Goal: Task Accomplishment & Management: Use online tool/utility

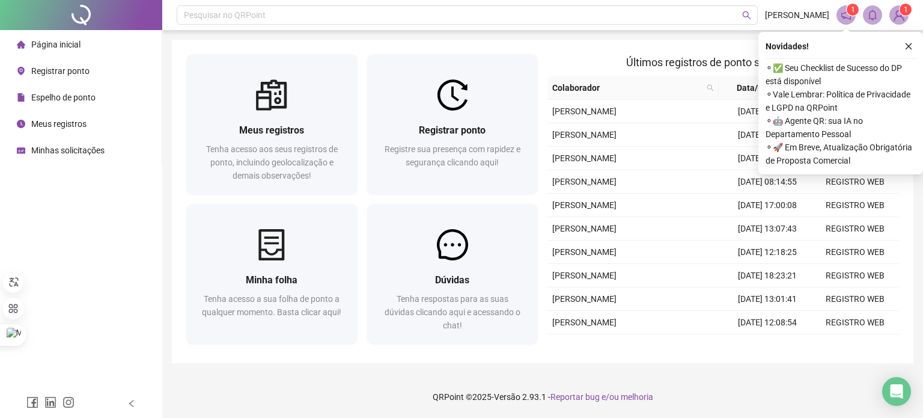
click at [64, 72] on span "Registrar ponto" at bounding box center [60, 71] width 58 height 10
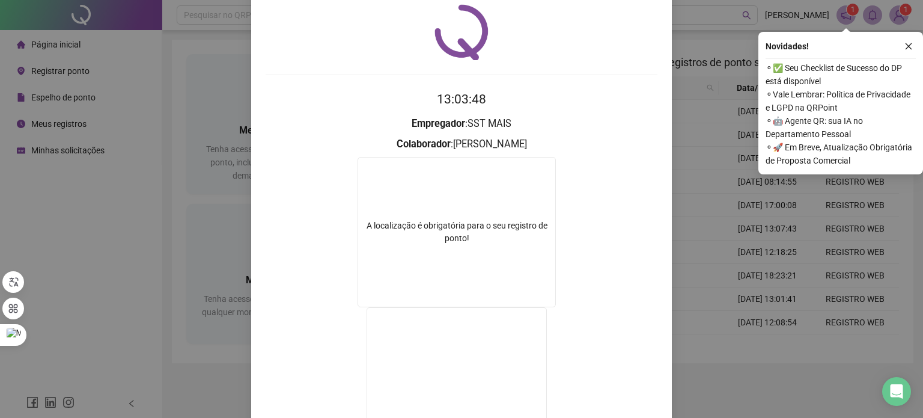
scroll to position [60, 0]
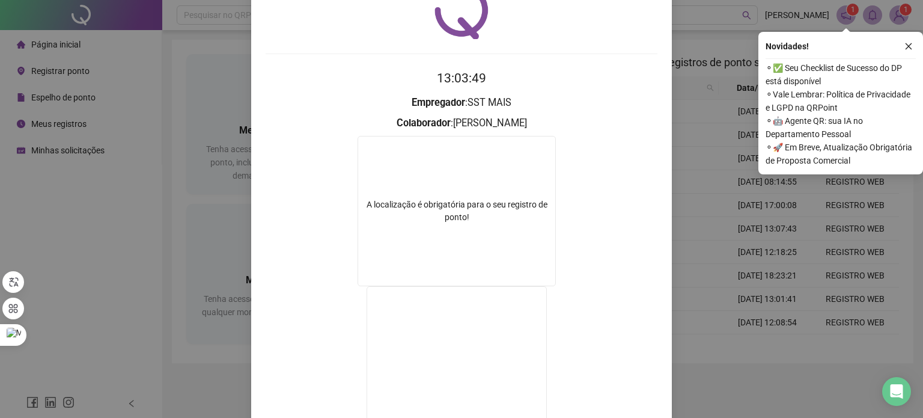
click at [706, 53] on div "Registro de ponto web 13:03:49 Empregador : SST MAIS Colaborador : [PERSON_NAME…" at bounding box center [461, 209] width 923 height 418
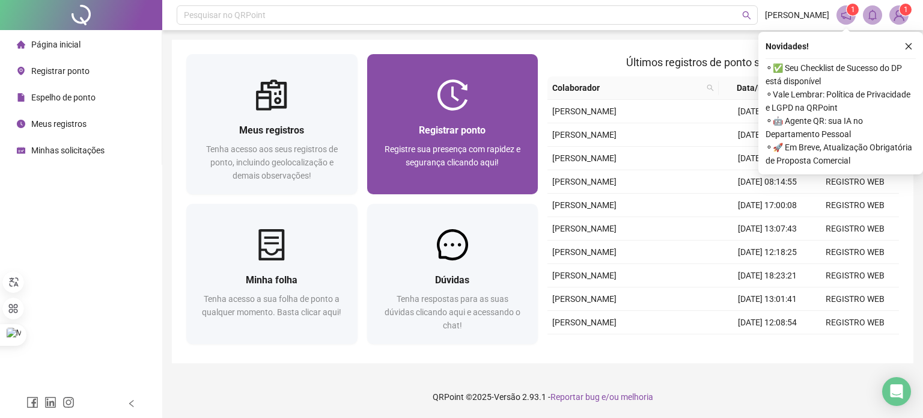
click at [497, 124] on div "Registrar ponto" at bounding box center [453, 130] width 142 height 15
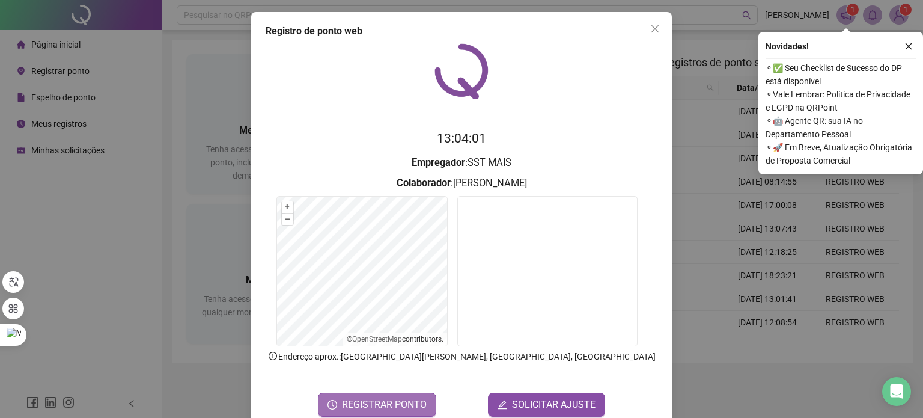
click at [402, 407] on span "REGISTRAR PONTO" at bounding box center [384, 404] width 85 height 14
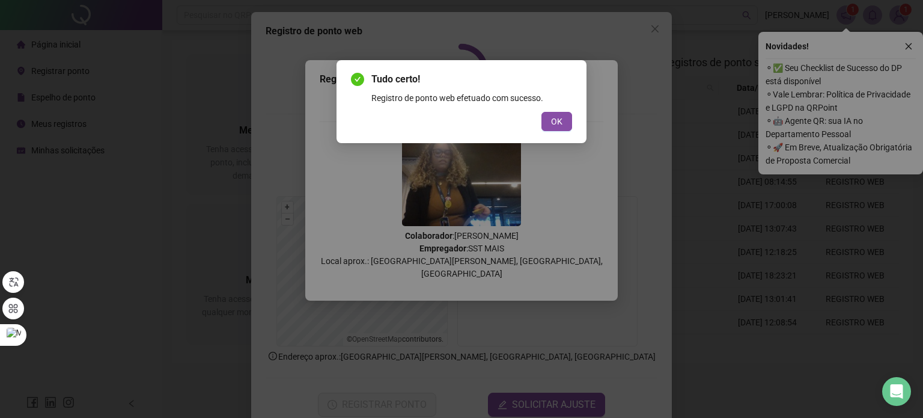
click at [655, 244] on div "Tudo certo! Registro de ponto web efetuado com sucesso. OK" at bounding box center [461, 209] width 923 height 418
